Goal: Information Seeking & Learning: Learn about a topic

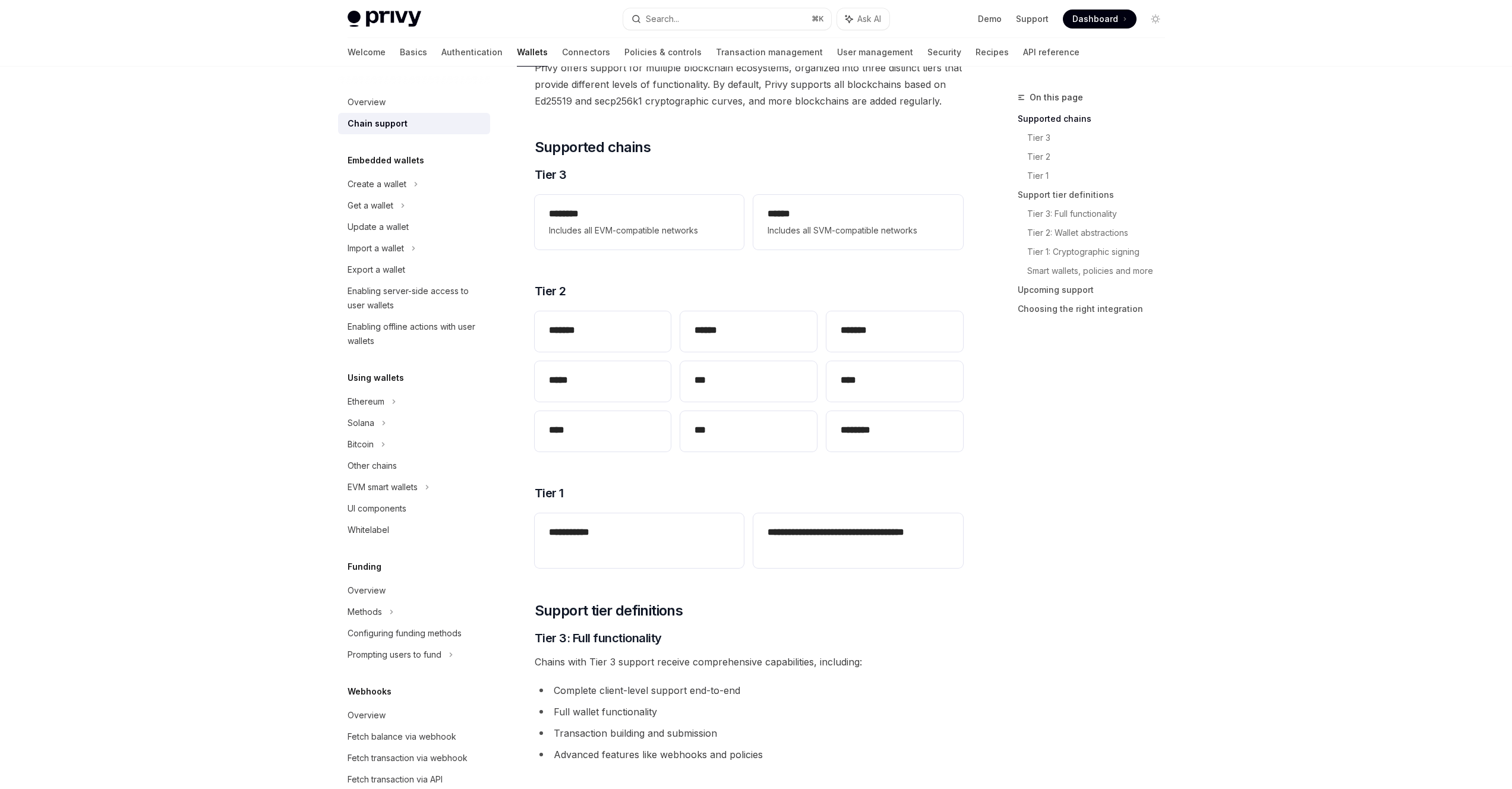
scroll to position [88, 0]
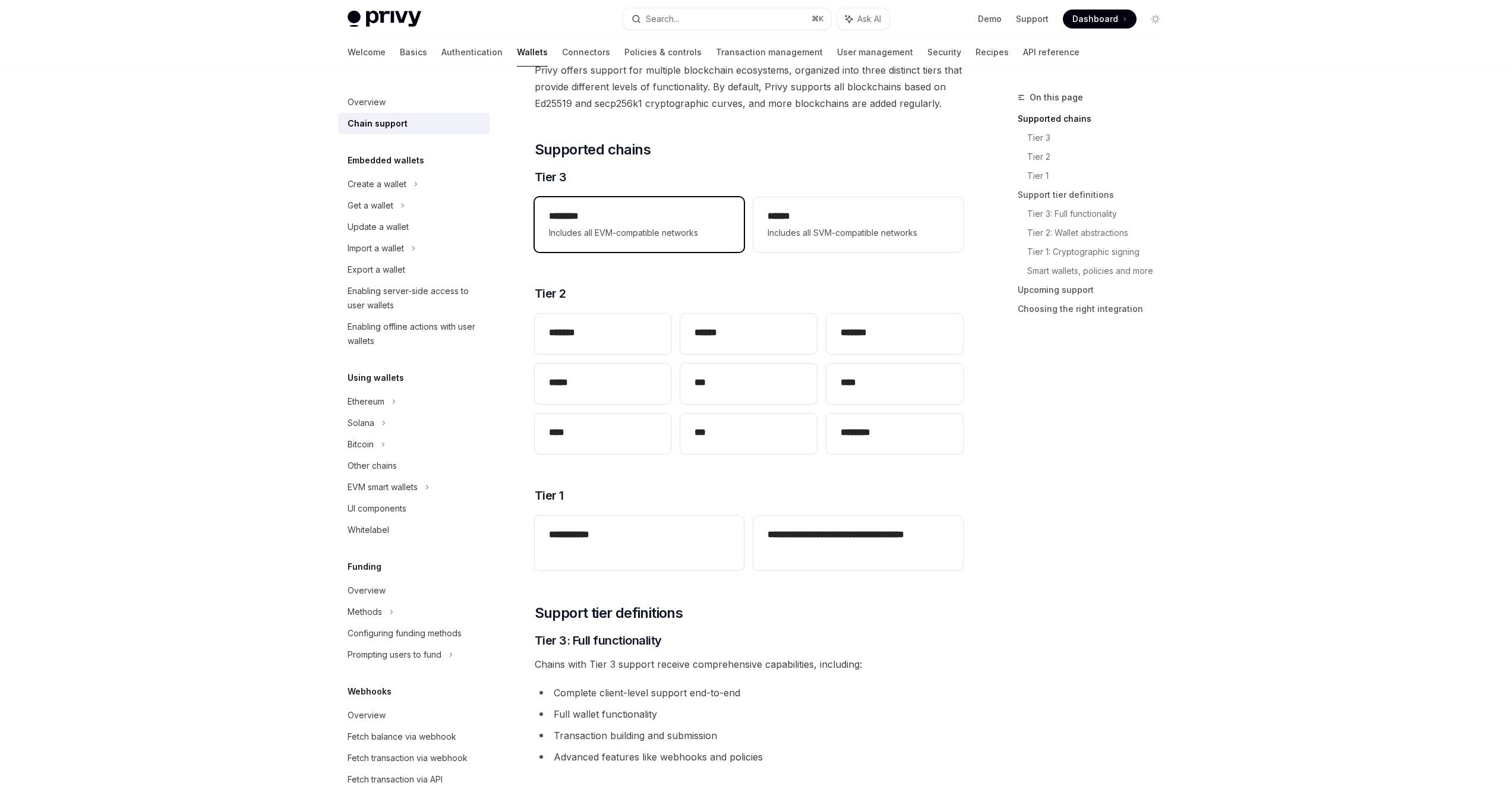
drag, startPoint x: 698, startPoint y: 235, endPoint x: 704, endPoint y: 238, distance: 6.7
click at [698, 235] on span "Includes all EVM-compatible networks" at bounding box center [639, 233] width 180 height 14
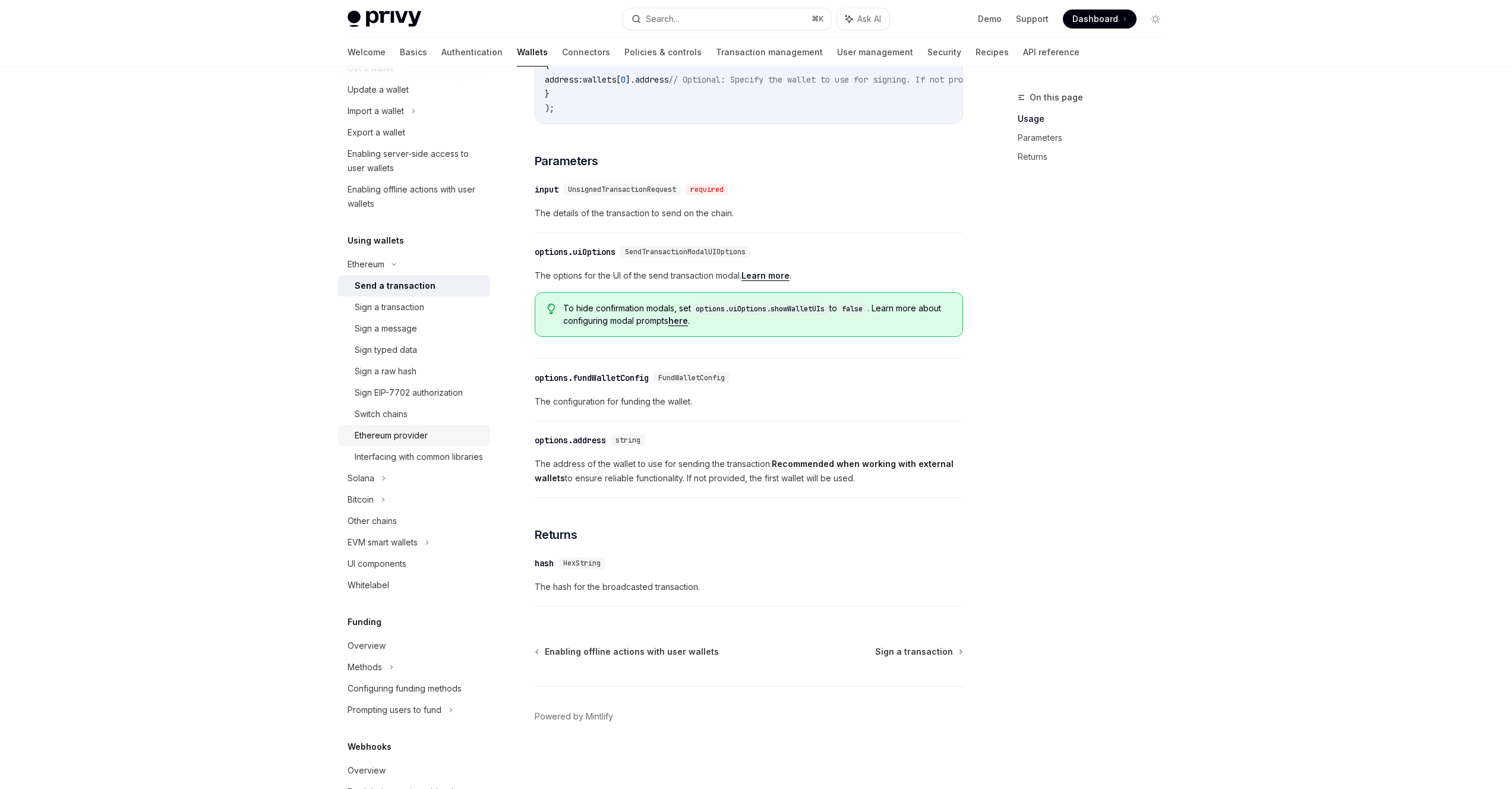
scroll to position [190, 0]
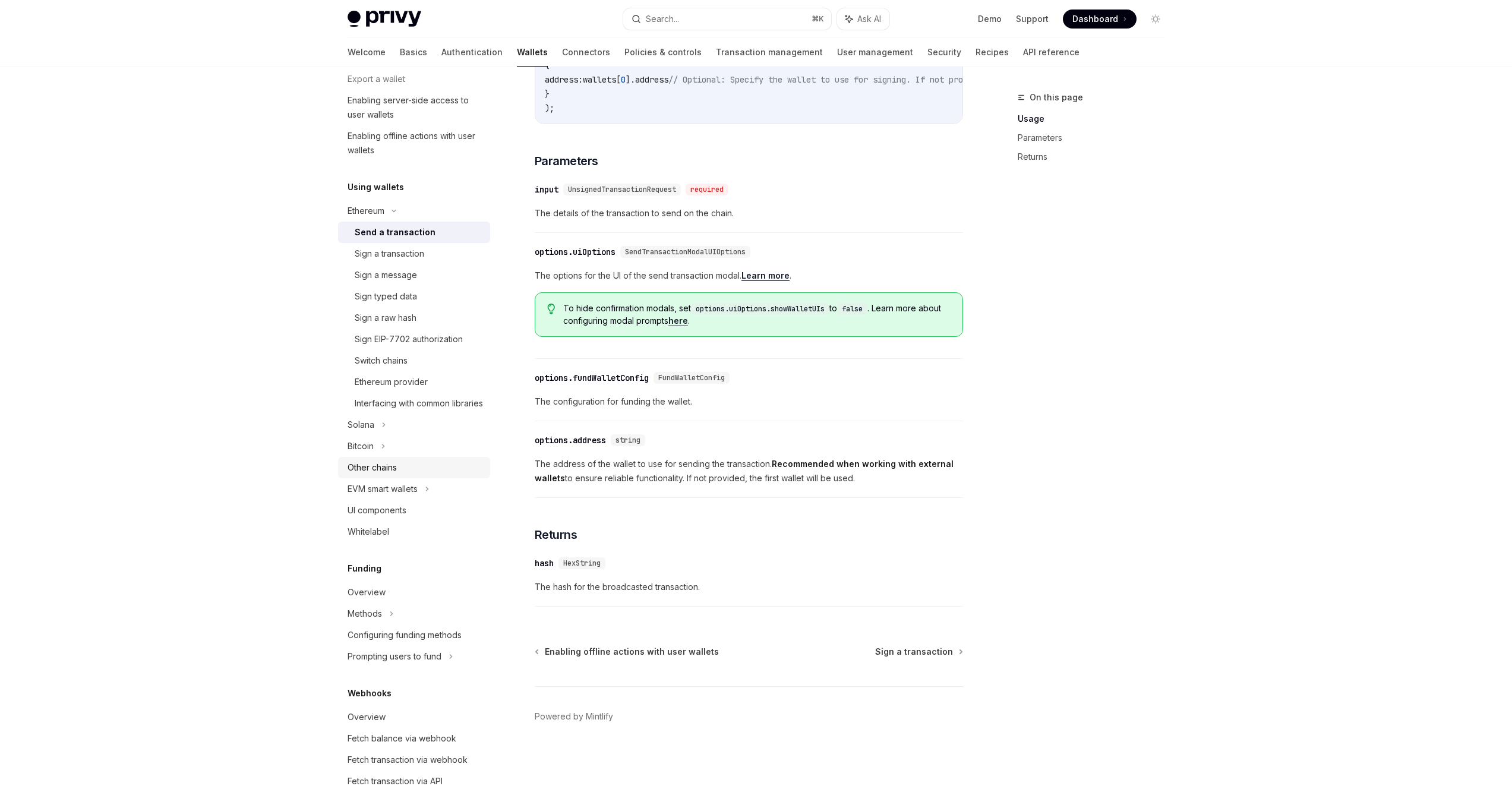
click at [430, 474] on link "Other chains" at bounding box center [414, 468] width 152 height 22
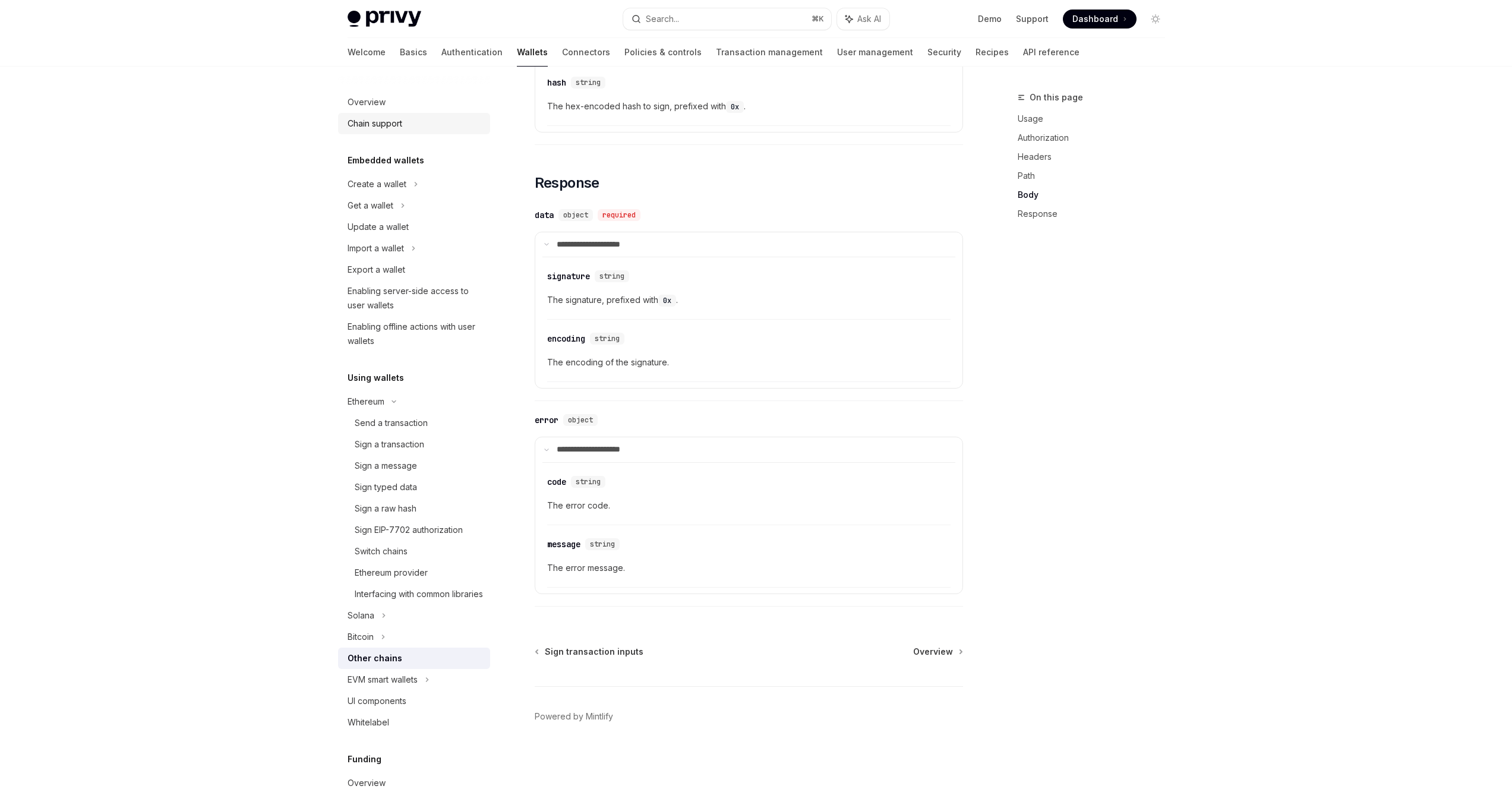
click at [395, 129] on div "Chain support" at bounding box center [375, 123] width 55 height 14
type textarea "*"
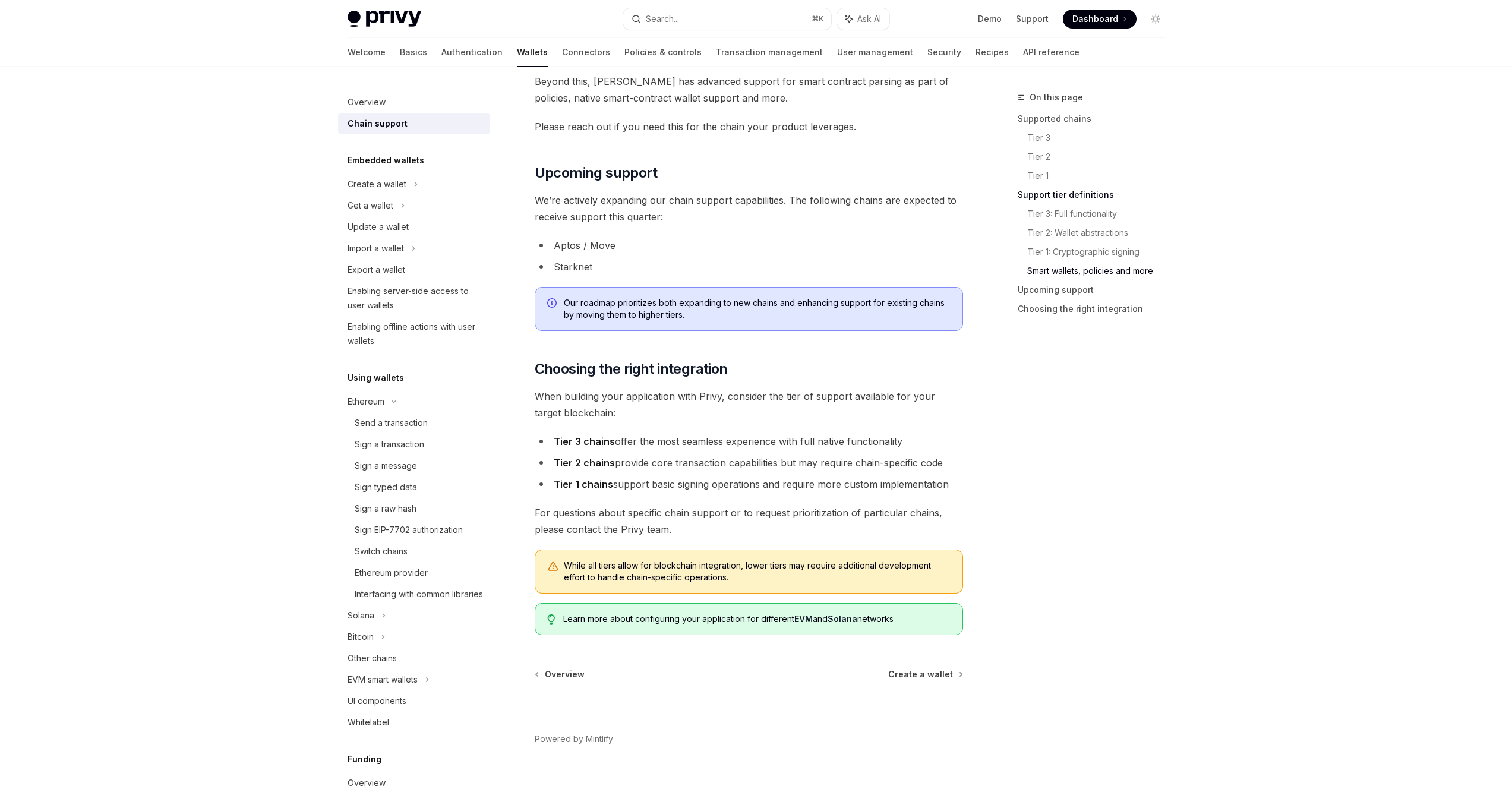
scroll to position [1170, 0]
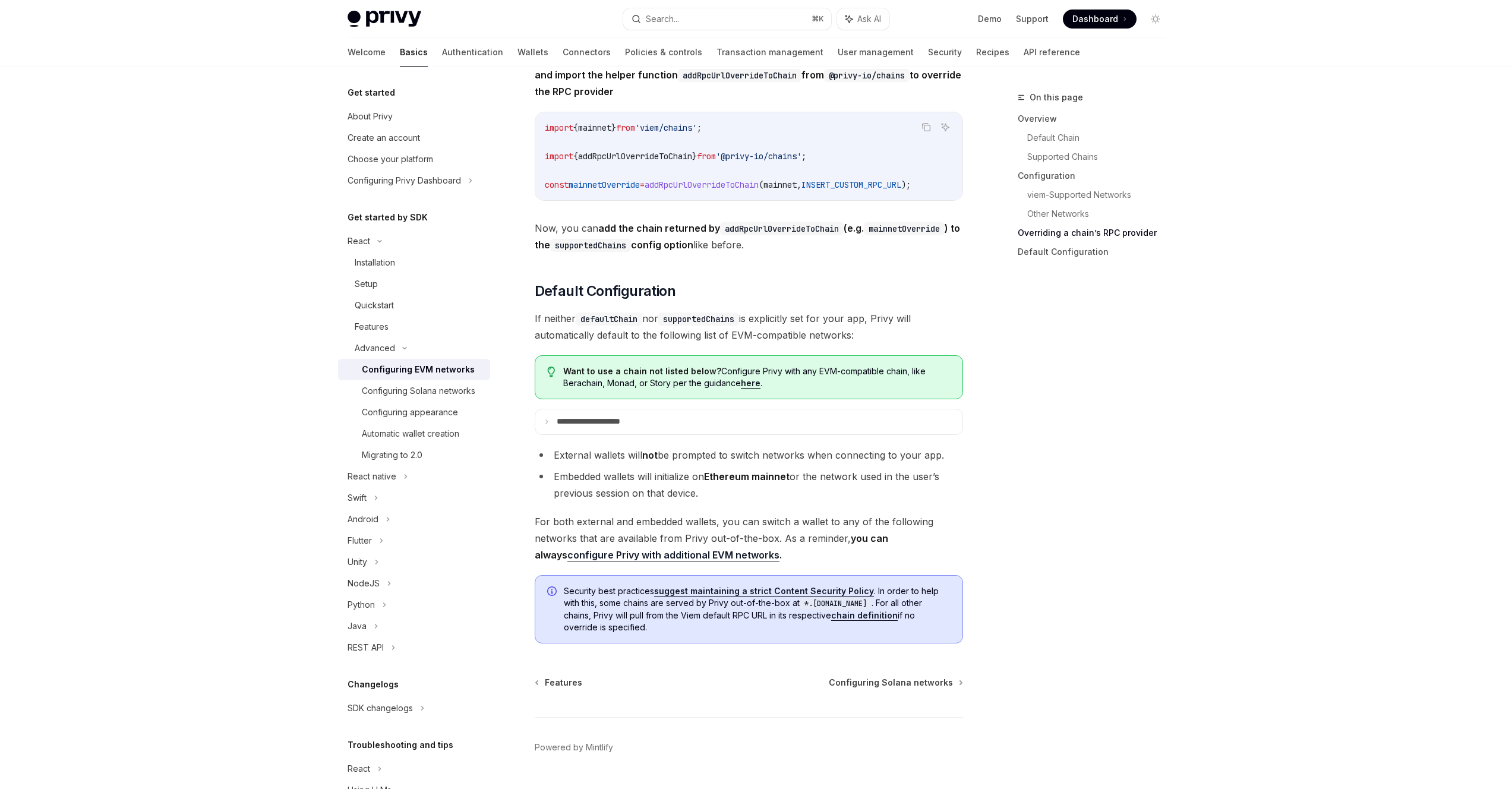
scroll to position [2799, 0]
